Goal: Task Accomplishment & Management: Manage account settings

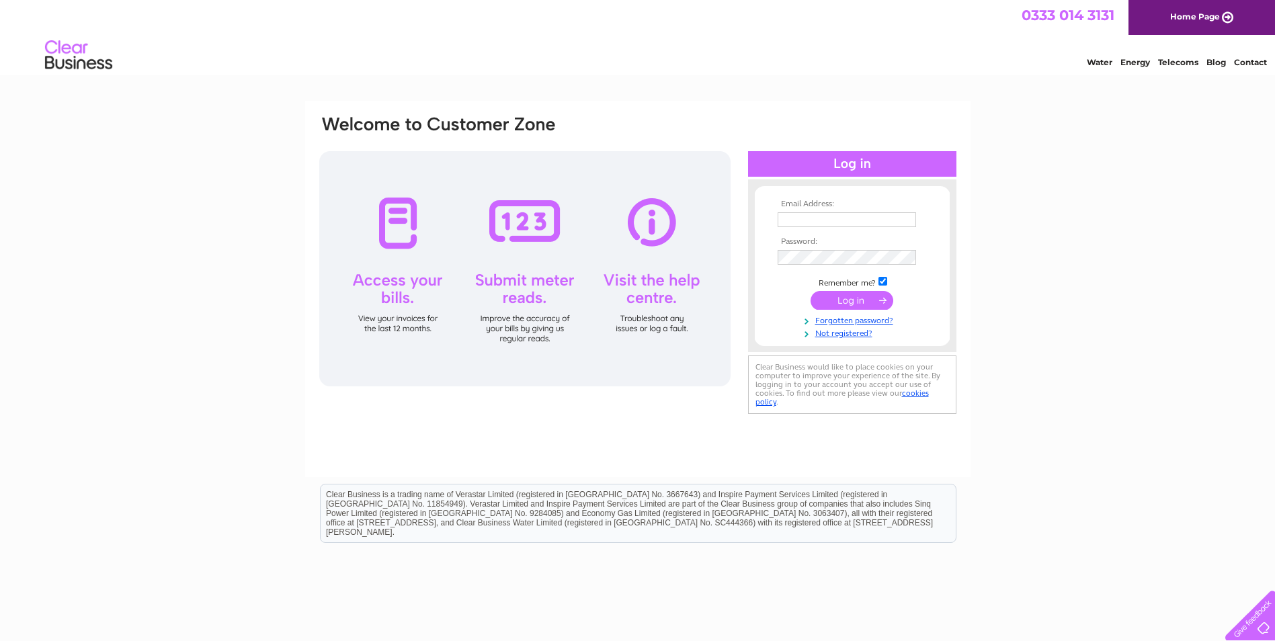
click at [859, 222] on input "text" at bounding box center [846, 219] width 138 height 15
type input "[EMAIL_ADDRESS][DOMAIN_NAME]"
click at [830, 249] on td at bounding box center [852, 258] width 156 height 22
click at [851, 301] on input "submit" at bounding box center [851, 301] width 83 height 19
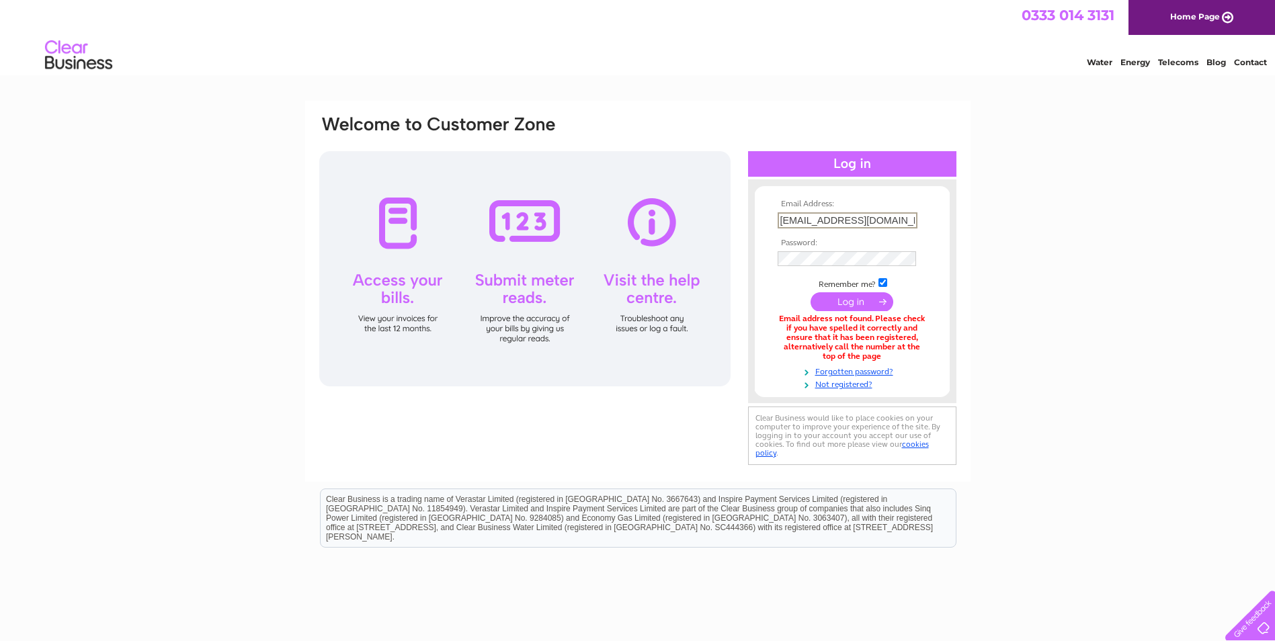
drag, startPoint x: 891, startPoint y: 218, endPoint x: 723, endPoint y: 226, distance: 168.1
click at [723, 226] on div "Email Address: accounts@texo.co.uk Password:" at bounding box center [638, 291] width 640 height 354
paste input "Texo@123!"
drag, startPoint x: 808, startPoint y: 221, endPoint x: 740, endPoint y: 221, distance: 68.5
click at [740, 221] on div "Email Address: Texo@123! Password:" at bounding box center [638, 291] width 640 height 354
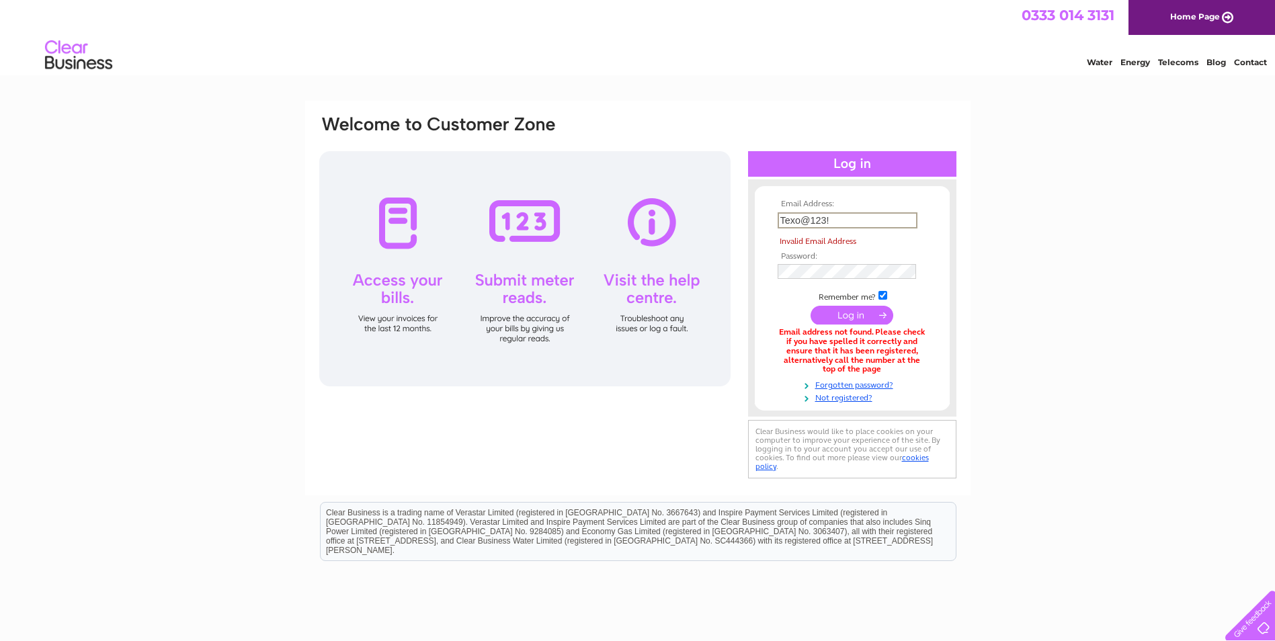
drag, startPoint x: 838, startPoint y: 222, endPoint x: 718, endPoint y: 218, distance: 120.3
click at [718, 218] on div "Email Address: Texo@123! Invalid Email Address Password:" at bounding box center [638, 298] width 640 height 368
paste input "Mark.mackie@texo.co.uk"
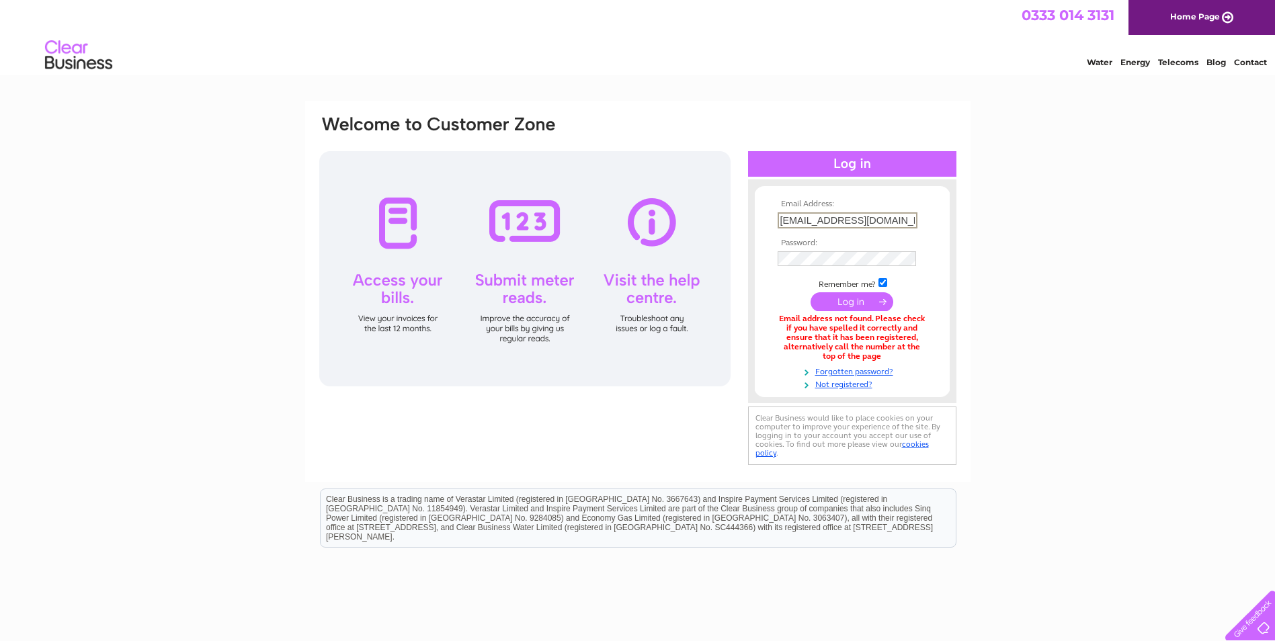
type input "Mark.mackie@texo.co.uk"
click at [841, 301] on input "submit" at bounding box center [851, 301] width 83 height 19
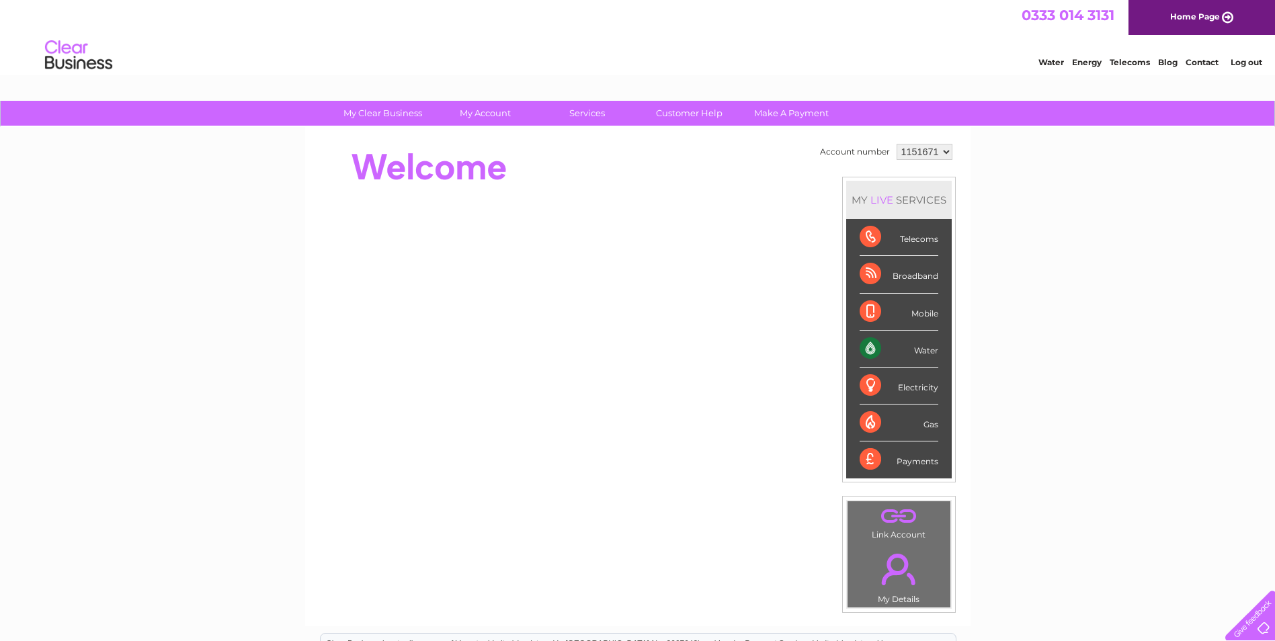
scroll to position [67, 0]
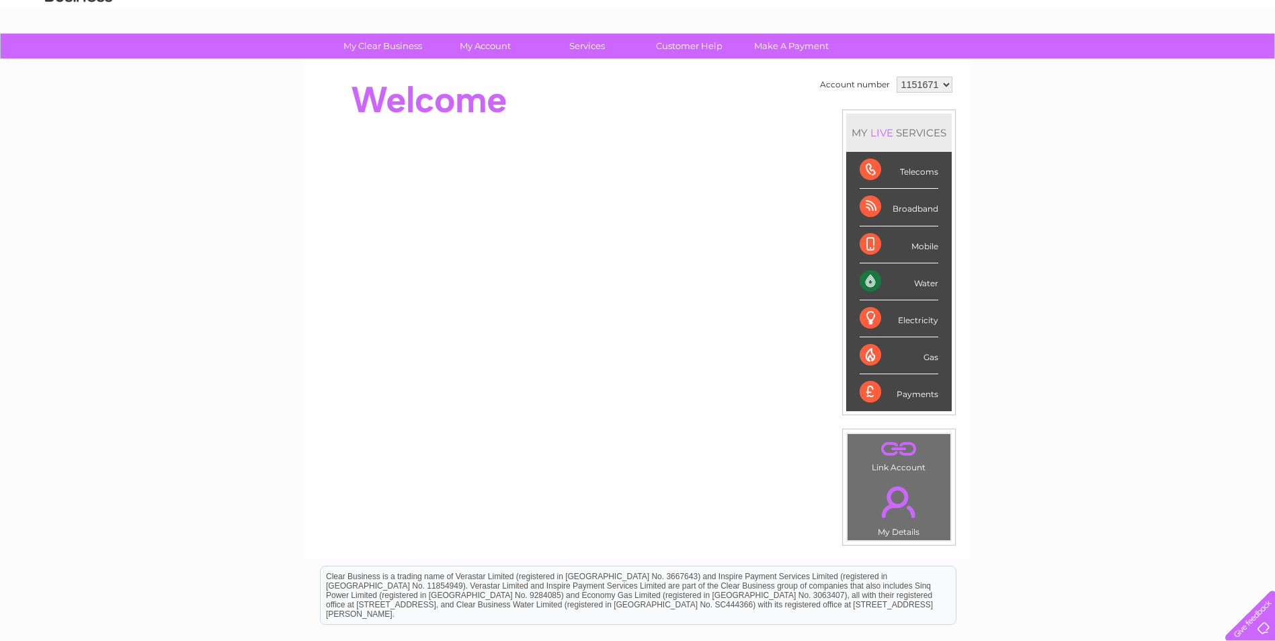
click at [917, 399] on div "Payments" at bounding box center [898, 392] width 79 height 36
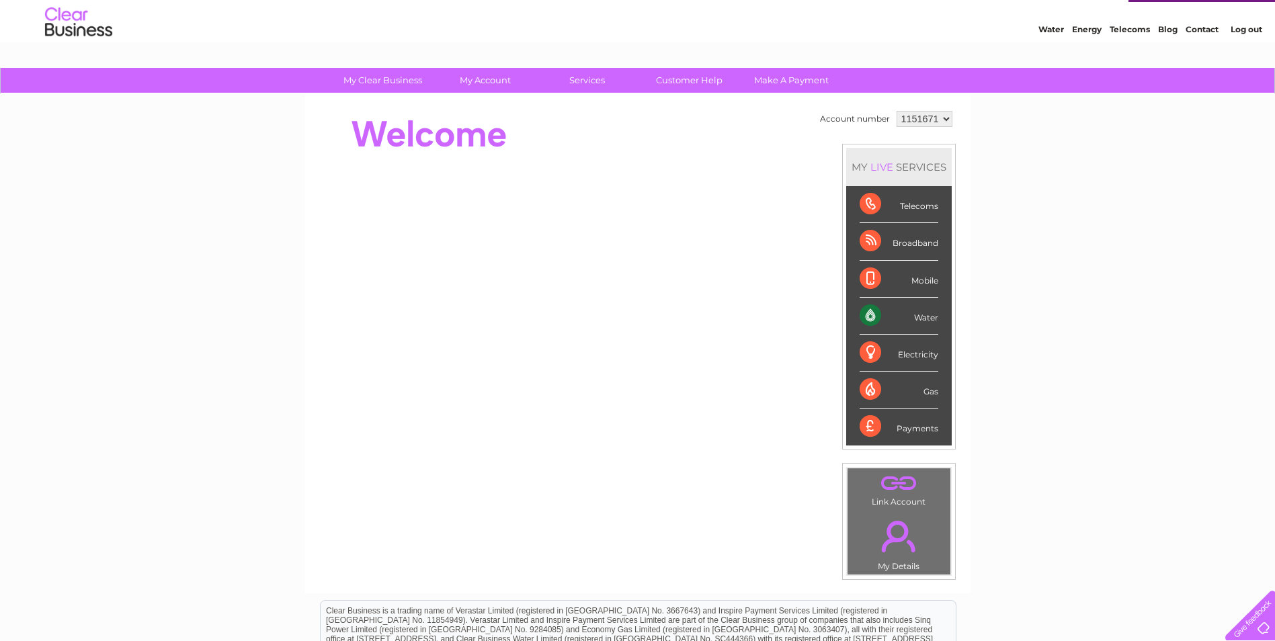
scroll to position [0, 0]
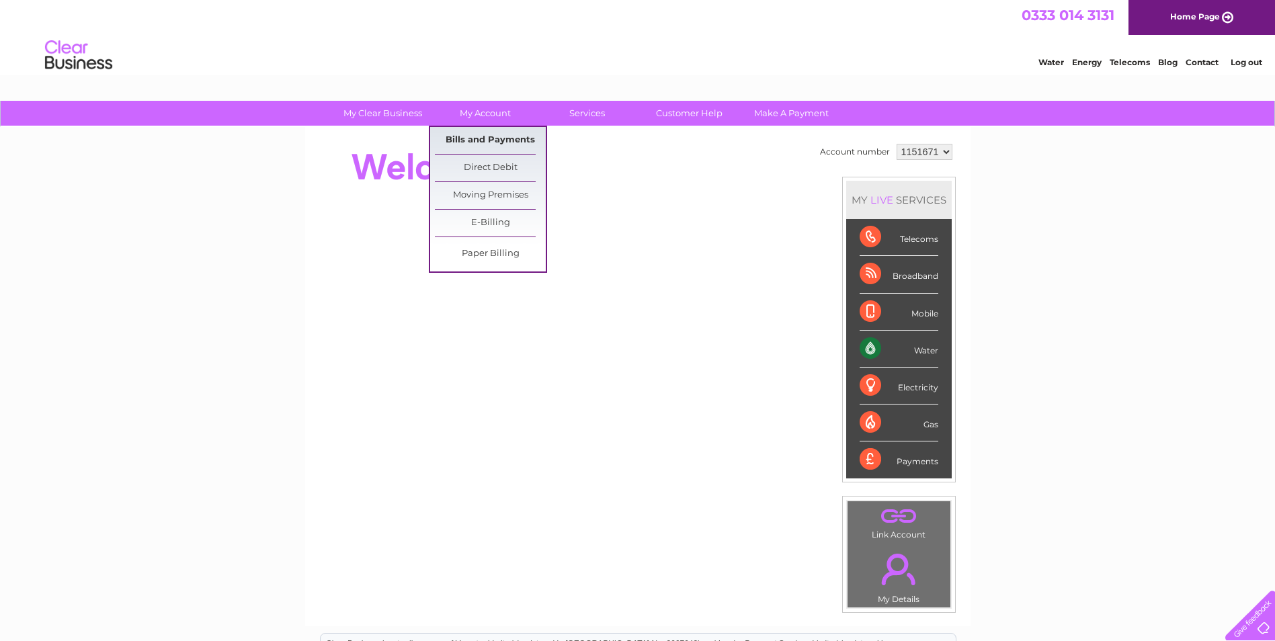
click at [484, 142] on link "Bills and Payments" at bounding box center [490, 140] width 111 height 27
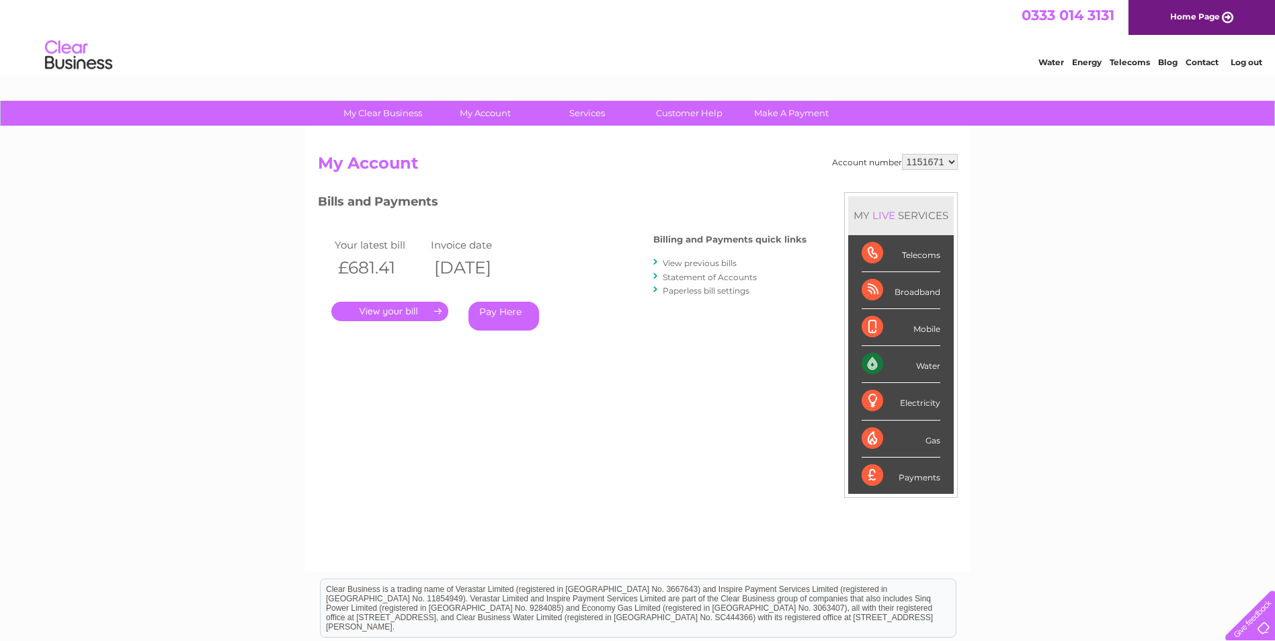
click at [394, 312] on link "." at bounding box center [389, 311] width 117 height 19
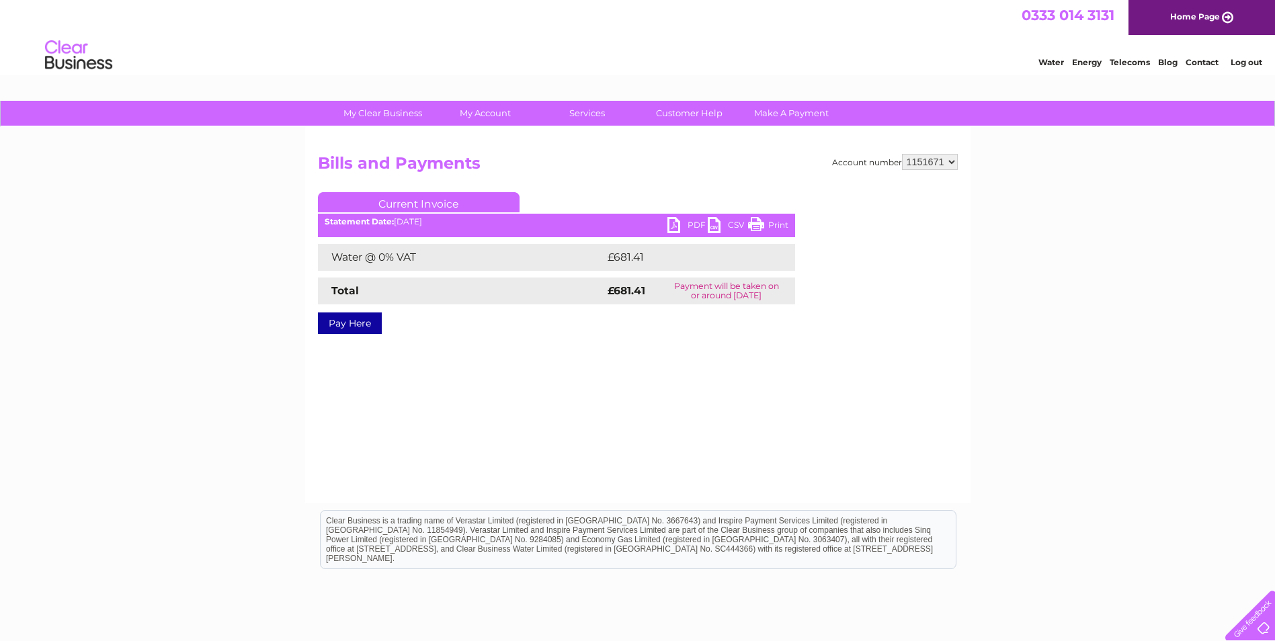
click at [708, 222] on link "CSV" at bounding box center [728, 226] width 40 height 19
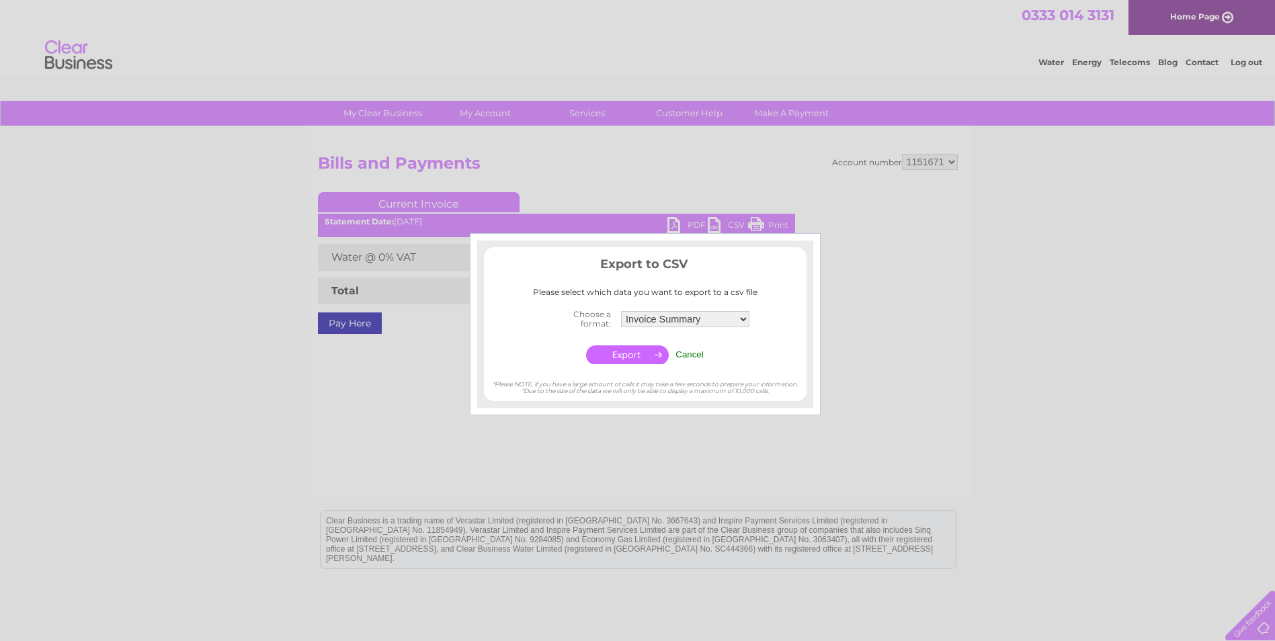
click at [693, 357] on input "Cancel" at bounding box center [689, 354] width 28 height 10
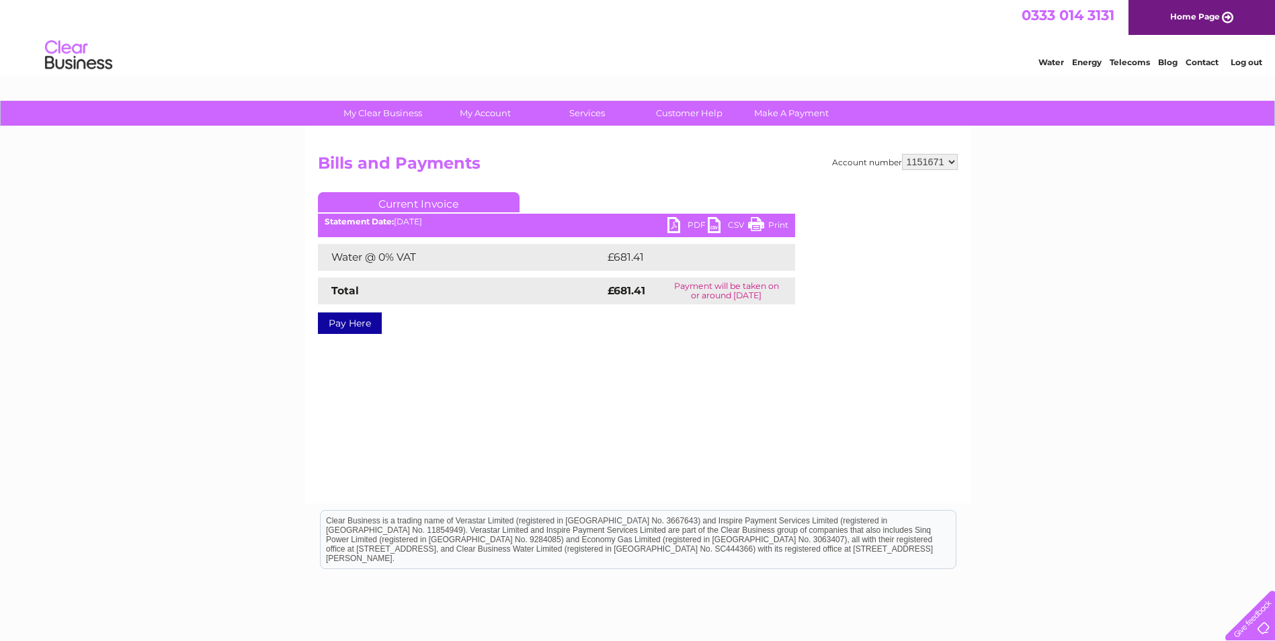
click at [687, 228] on link "PDF" at bounding box center [687, 226] width 40 height 19
